Goal: Transaction & Acquisition: Purchase product/service

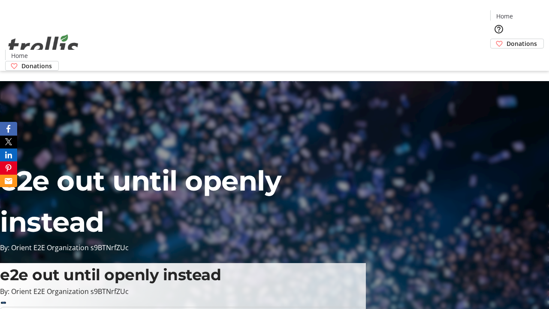
click at [507, 39] on span "Donations" at bounding box center [522, 43] width 30 height 9
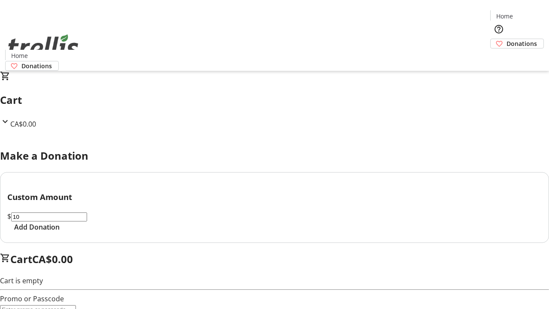
click at [60, 232] on span "Add Donation" at bounding box center [36, 227] width 45 height 10
select select "CA"
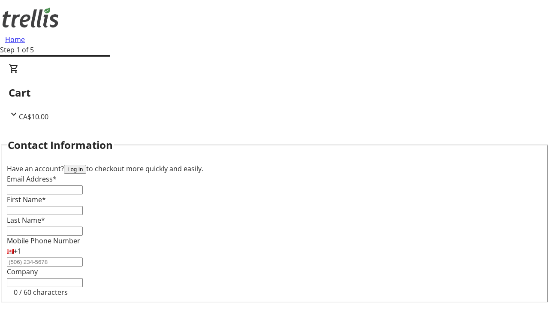
click at [86, 165] on button "Log in" at bounding box center [75, 169] width 22 height 9
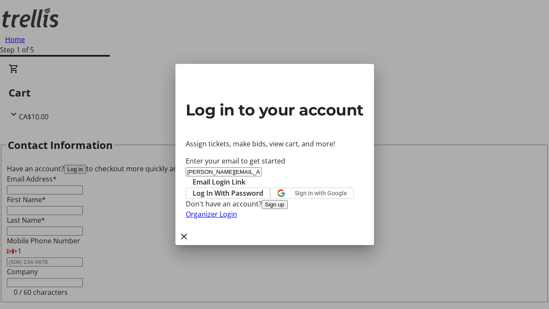
type input "[PERSON_NAME][EMAIL_ADDRESS][DOMAIN_NAME]"
click at [246, 177] on span "Email Login Link" at bounding box center [219, 182] width 53 height 10
